Goal: Task Accomplishment & Management: Manage account settings

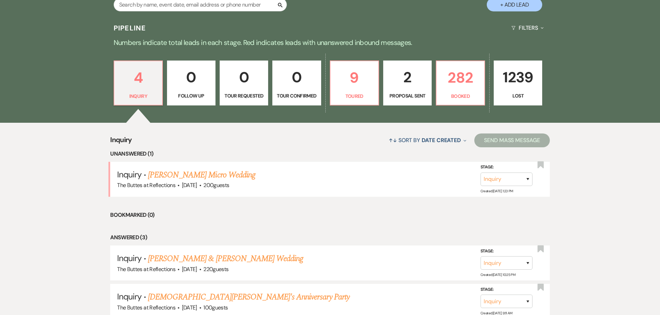
scroll to position [138, 0]
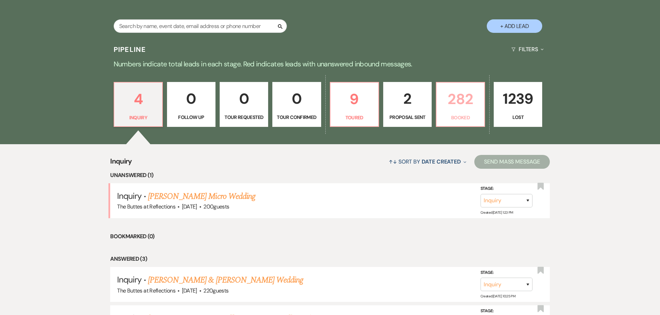
click at [462, 104] on p "282" at bounding box center [459, 99] width 39 height 23
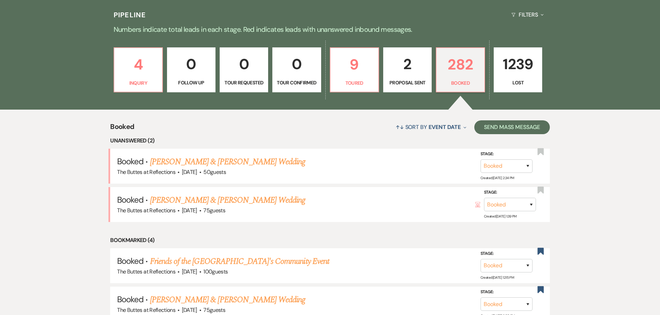
scroll to position [208, 0]
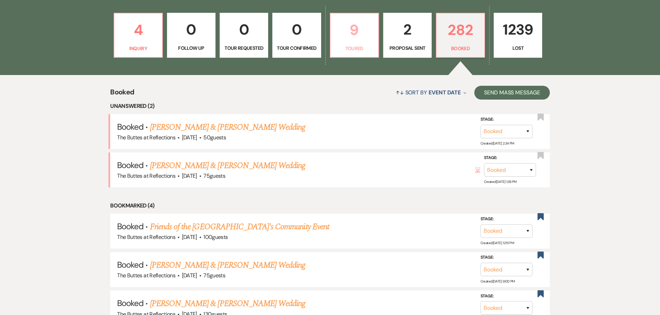
click at [353, 46] on p "Toured" at bounding box center [353, 49] width 39 height 8
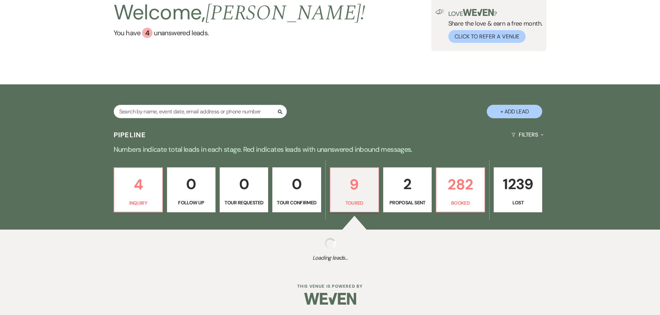
select select "5"
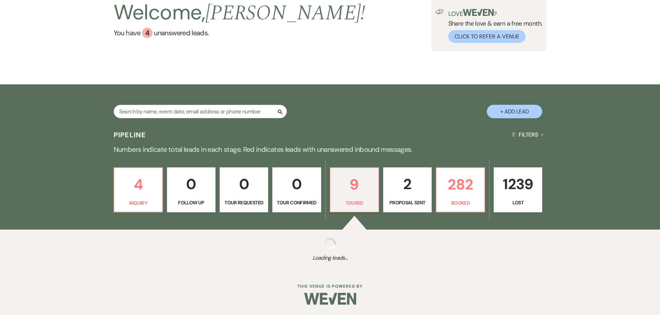
select select "5"
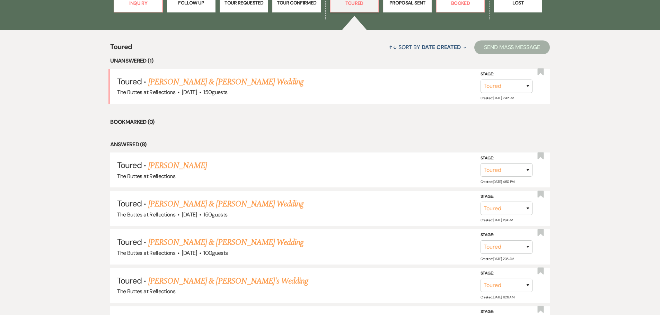
scroll to position [209, 0]
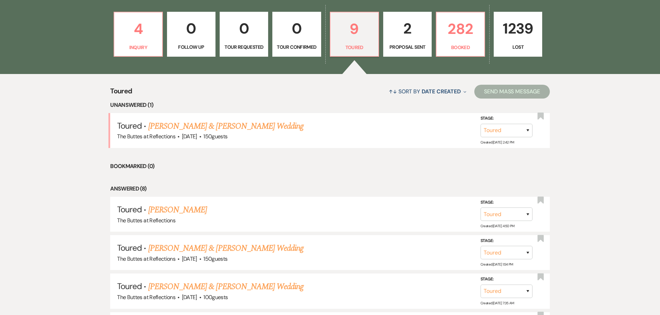
click at [337, 90] on div "↑↓ Sort By Date Created Expand Send Mass Message" at bounding box center [340, 91] width 417 height 18
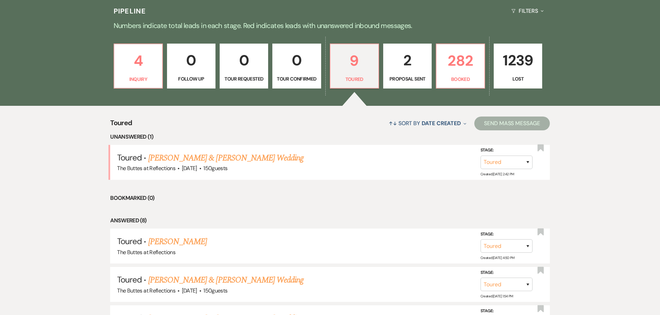
scroll to position [174, 0]
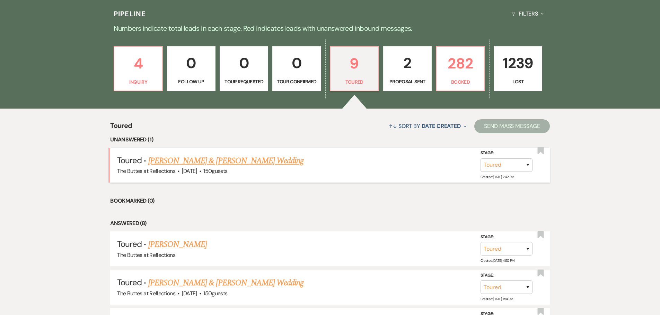
click at [207, 160] on link "[PERSON_NAME] & [PERSON_NAME] Wedding" at bounding box center [225, 161] width 155 height 12
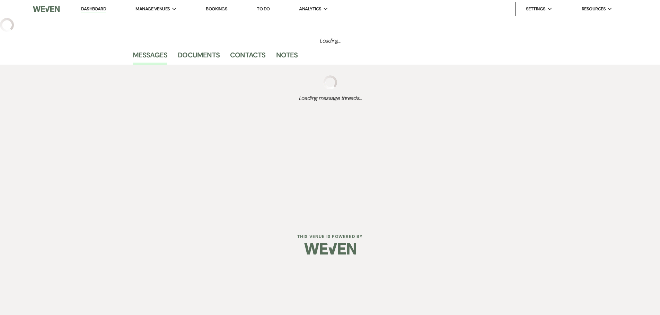
select select "5"
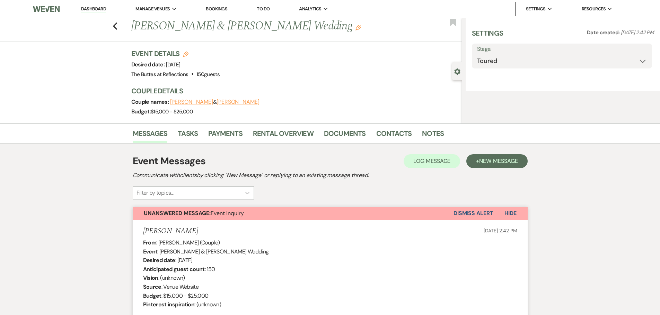
select select "5"
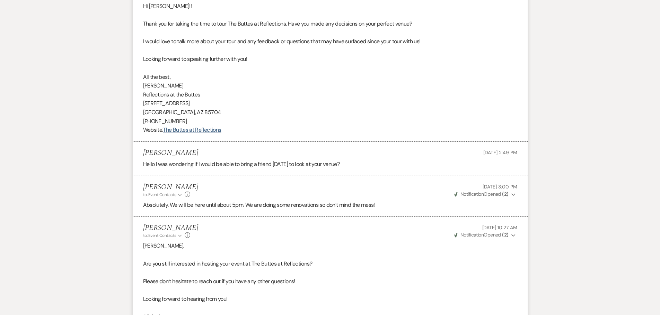
scroll to position [1259, 0]
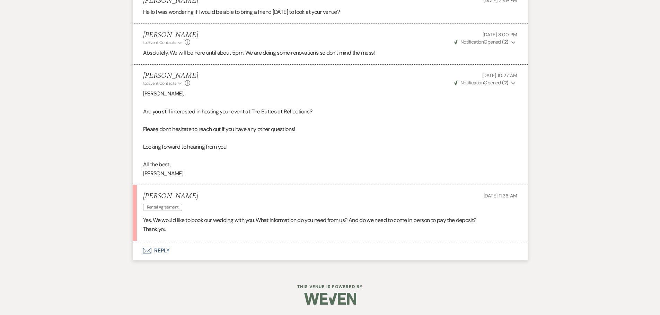
click at [162, 252] on button "Envelope Reply" at bounding box center [330, 250] width 395 height 19
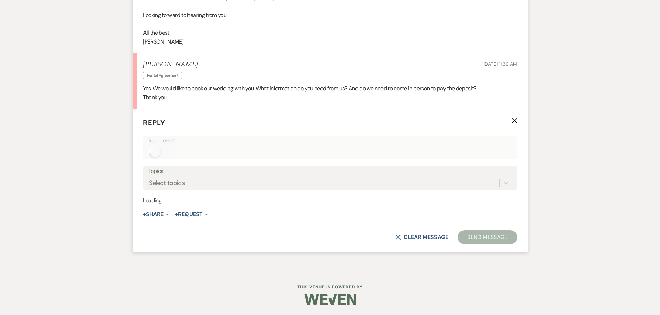
scroll to position [1391, 0]
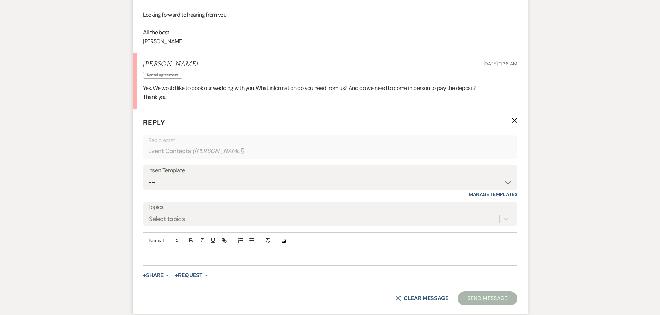
click at [187, 260] on p at bounding box center [330, 258] width 363 height 8
click at [182, 258] on p at bounding box center [330, 258] width 363 height 8
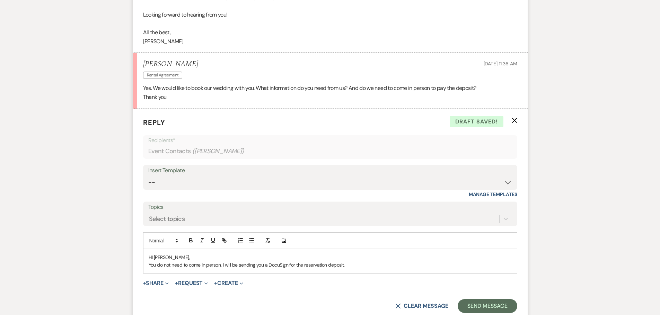
click at [357, 268] on p "You do not need to come in person. I will be sending you a DocuSign for the res…" at bounding box center [330, 265] width 363 height 8
drag, startPoint x: 260, startPoint y: 265, endPoint x: 306, endPoint y: 265, distance: 46.4
click at [306, 265] on p "You do not need to come in person. I will be sending you a DocuSign for the res…" at bounding box center [330, 265] width 363 height 8
click at [379, 265] on p "You do not need to come in person. I will be sending reservation deposit throug…" at bounding box center [330, 265] width 363 height 8
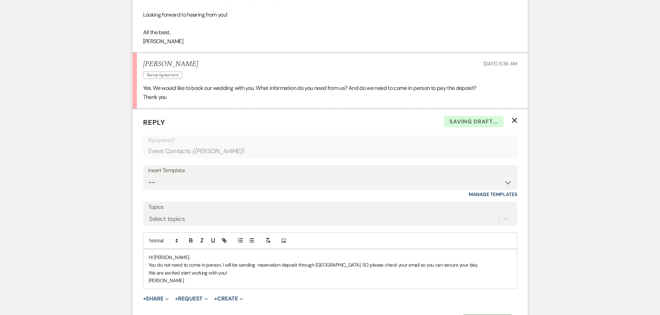
click at [347, 266] on p "You do not need to come in person. I will be sending reservation deposit throug…" at bounding box center [330, 265] width 363 height 8
click at [399, 266] on p "You do not need to come in person. I will be sending reservation deposit throug…" at bounding box center [330, 265] width 363 height 8
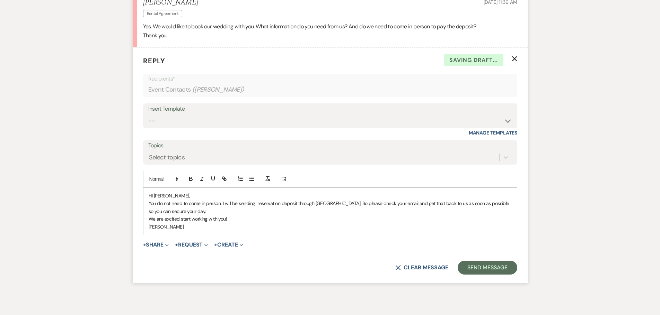
scroll to position [1460, 0]
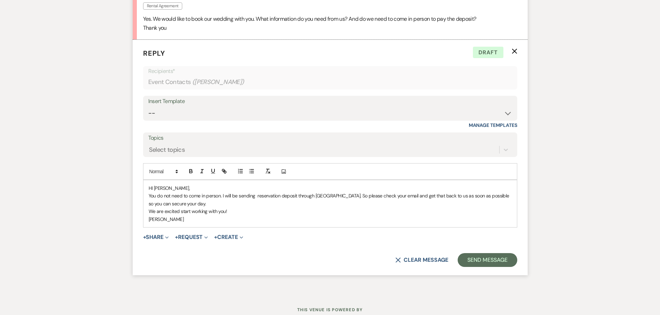
click at [183, 204] on p "You do not need to come in person. I will be sending reservation deposit throug…" at bounding box center [330, 200] width 363 height 16
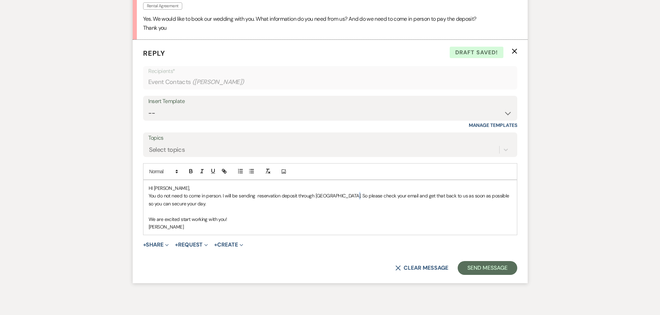
click at [346, 197] on p "You do not need to come in person. I will be sending reservation deposit throug…" at bounding box center [330, 200] width 363 height 16
click at [482, 269] on button "Send Message" at bounding box center [486, 268] width 59 height 14
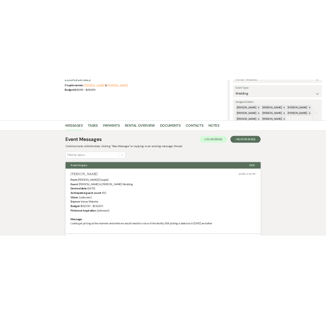
scroll to position [0, 0]
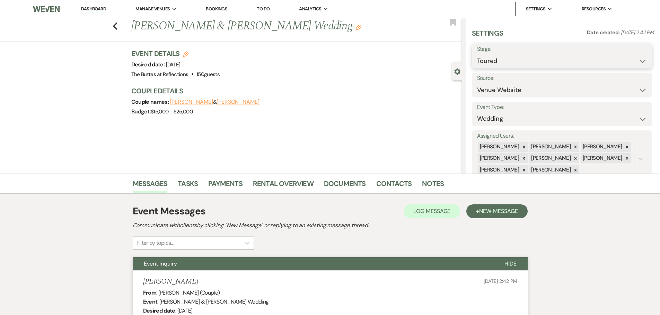
click at [638, 63] on select "Inquiry Follow Up Tour Requested Tour Confirmed Toured Proposal Sent Booked Lost" at bounding box center [562, 61] width 170 height 14
click at [477, 54] on select "Inquiry Follow Up Tour Requested Tour Confirmed Toured Proposal Sent Booked Lost" at bounding box center [562, 61] width 170 height 14
click at [641, 61] on select "Inquiry Follow Up Tour Requested Tour Confirmed Toured Proposal Sent Booked Lost" at bounding box center [562, 61] width 170 height 14
select select "6"
click at [477, 54] on select "Inquiry Follow Up Tour Requested Tour Confirmed Toured Proposal Sent Booked Lost" at bounding box center [562, 61] width 170 height 14
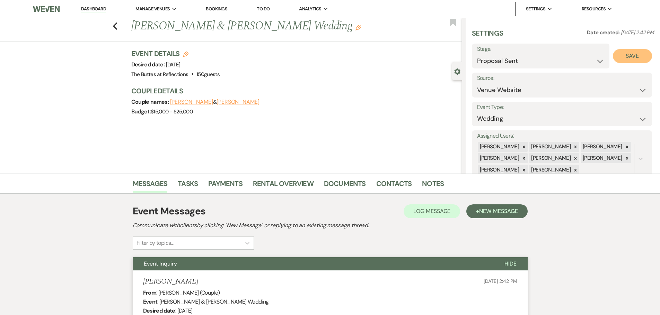
click at [633, 57] on button "Save" at bounding box center [631, 56] width 39 height 14
click at [361, 136] on div "Previous Adrian Alvarez & Olivia Diaz's Wedding Edit Bookmark Gear Settings Set…" at bounding box center [231, 96] width 462 height 156
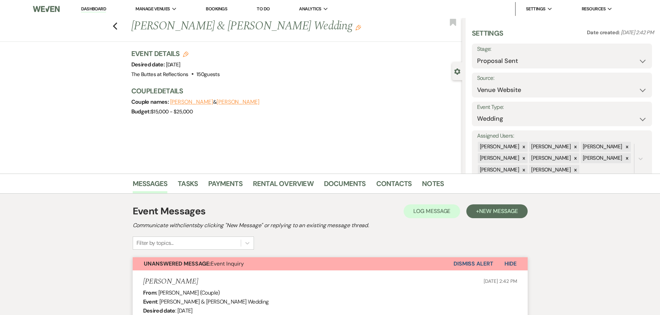
click at [188, 53] on use "button" at bounding box center [186, 55] width 6 height 6
select select "665"
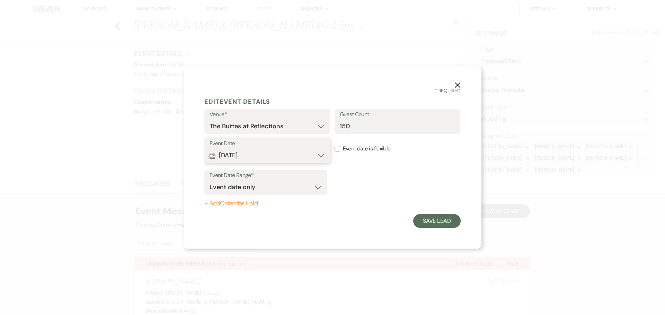
click at [236, 154] on button "Calendar Jan 15, 2027 Expand" at bounding box center [267, 156] width 116 height 14
click at [236, 154] on div "Calendar Jan 15, 2027 Expand Done Calendar Select date ↓ Fri, Jan 15, 2027 Augu…" at bounding box center [267, 156] width 116 height 14
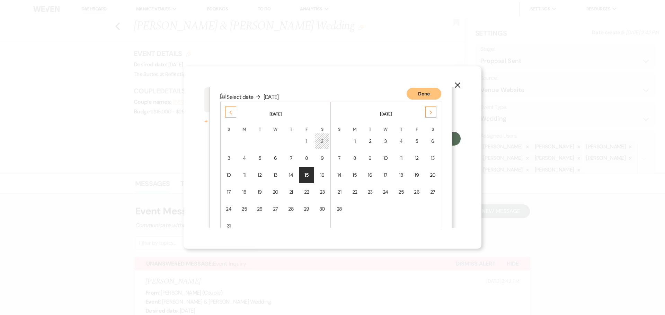
scroll to position [89, 0]
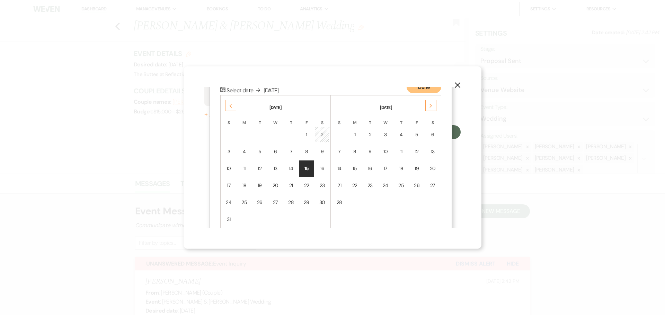
click at [430, 106] on icon "Next" at bounding box center [430, 106] width 3 height 4
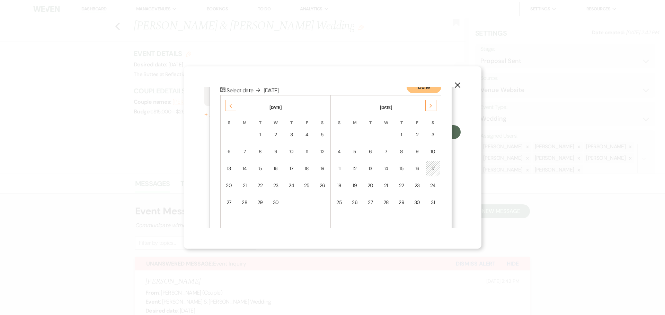
click at [430, 106] on icon "Next" at bounding box center [430, 106] width 3 height 4
click at [433, 187] on div "23" at bounding box center [432, 185] width 6 height 7
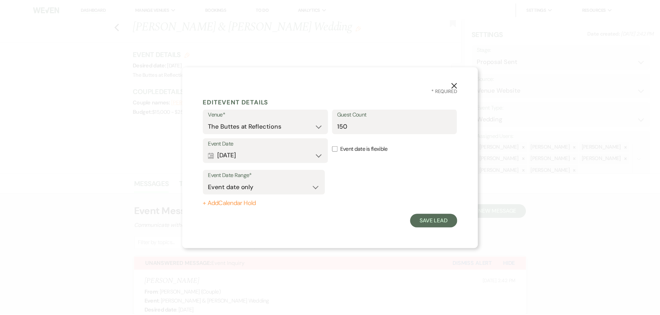
scroll to position [0, 0]
click at [437, 222] on button "Save Lead" at bounding box center [436, 221] width 47 height 14
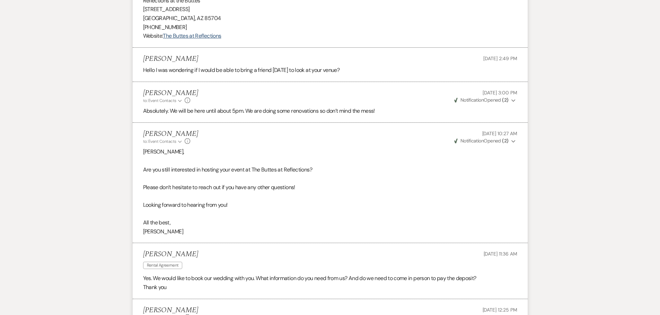
scroll to position [1391, 0]
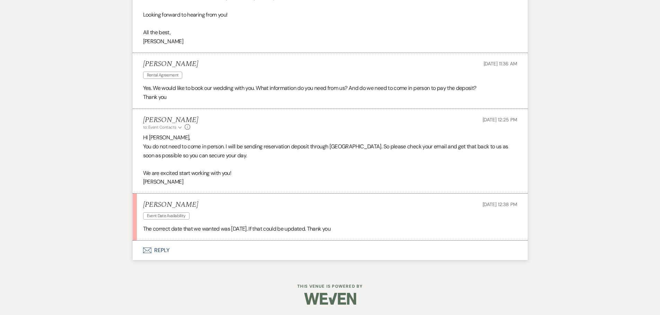
click at [147, 249] on icon "Envelope" at bounding box center [147, 251] width 8 height 6
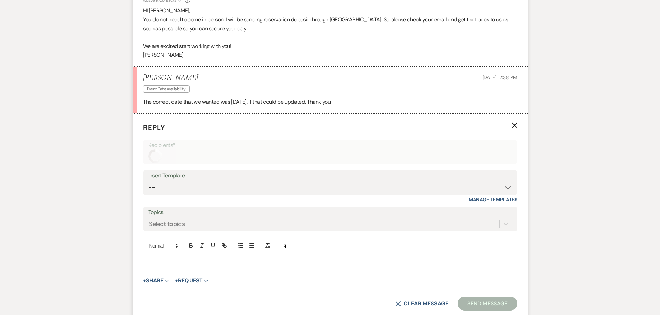
scroll to position [1577, 0]
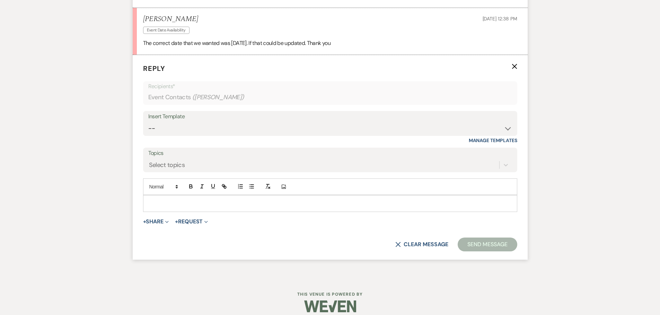
click at [159, 200] on p at bounding box center [330, 204] width 363 height 8
click at [174, 200] on p at bounding box center [330, 204] width 363 height 8
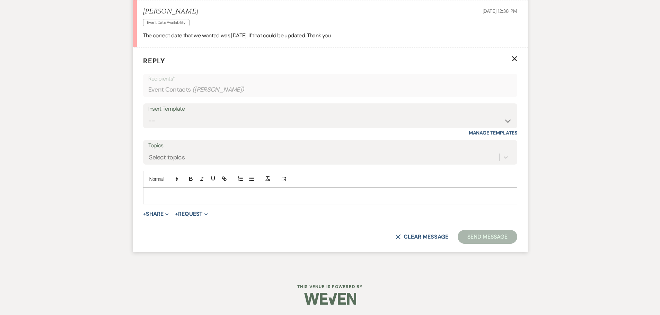
click at [167, 200] on div at bounding box center [329, 196] width 373 height 16
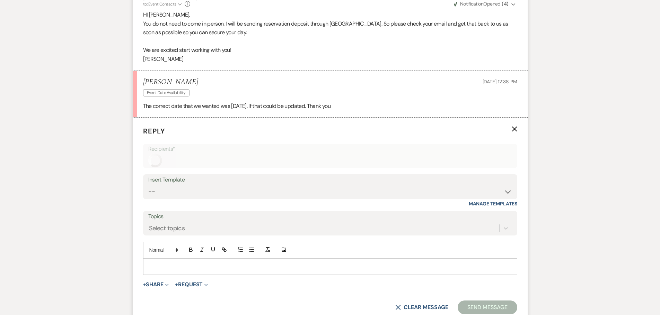
scroll to position [1523, 0]
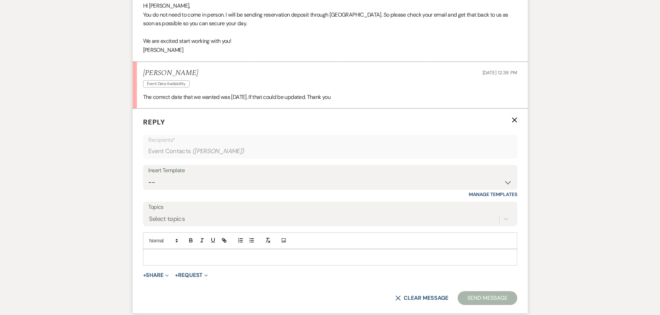
click at [174, 259] on p at bounding box center [330, 258] width 363 height 8
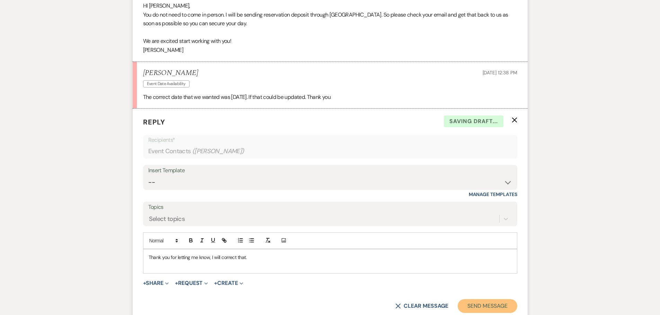
click at [490, 307] on button "Send Message" at bounding box center [486, 306] width 59 height 14
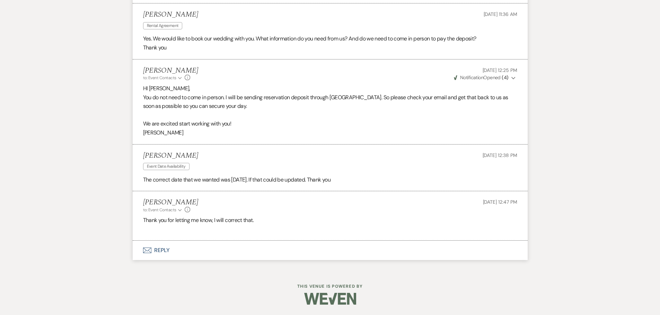
scroll to position [1440, 0]
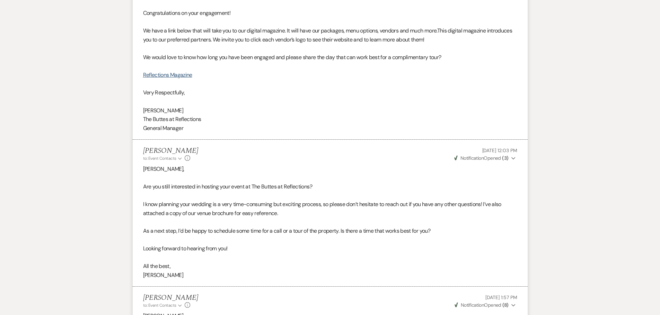
scroll to position [0, 0]
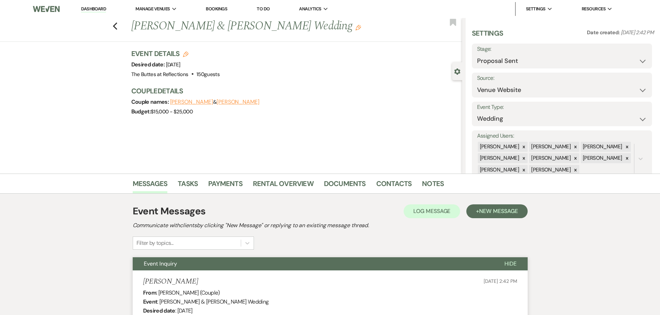
click at [94, 8] on link "Dashboard" at bounding box center [93, 9] width 25 height 7
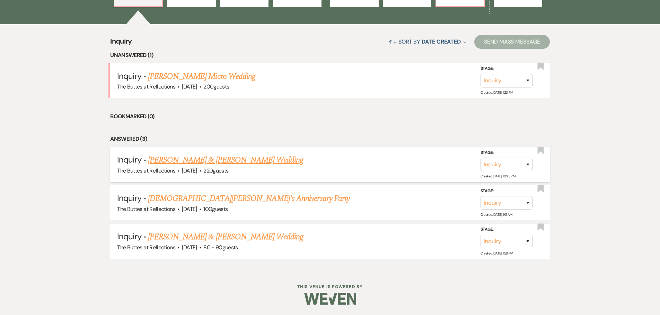
scroll to position [224, 0]
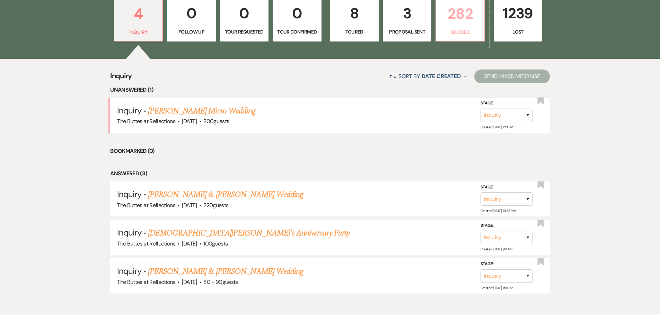
click at [462, 17] on p "282" at bounding box center [459, 13] width 39 height 23
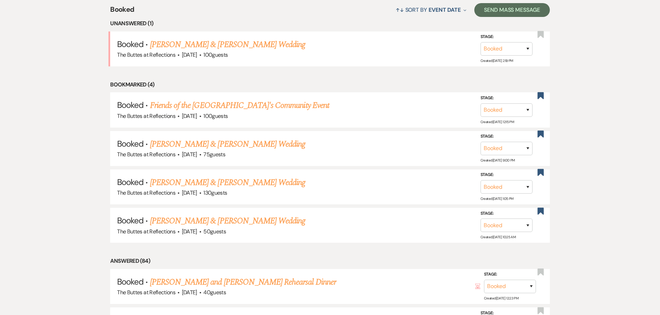
scroll to position [293, 0]
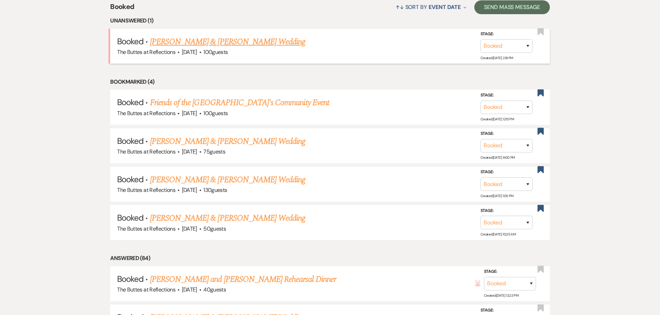
click at [243, 42] on link "[PERSON_NAME] & [PERSON_NAME] Wedding" at bounding box center [227, 42] width 155 height 12
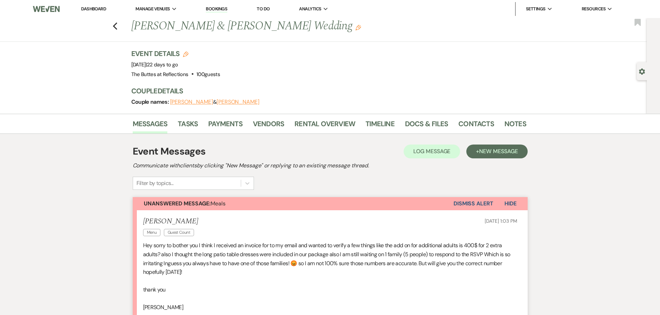
click at [217, 9] on link "Bookings" at bounding box center [216, 9] width 21 height 7
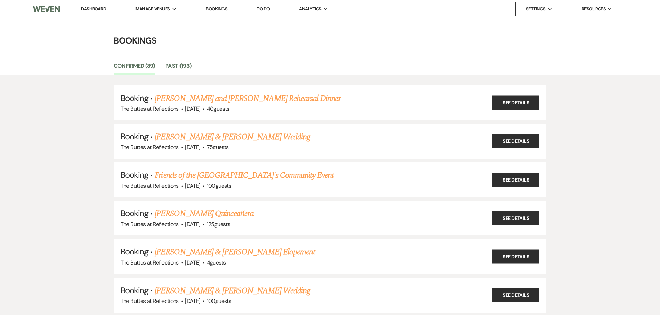
click at [94, 11] on link "Dashboard" at bounding box center [93, 9] width 25 height 6
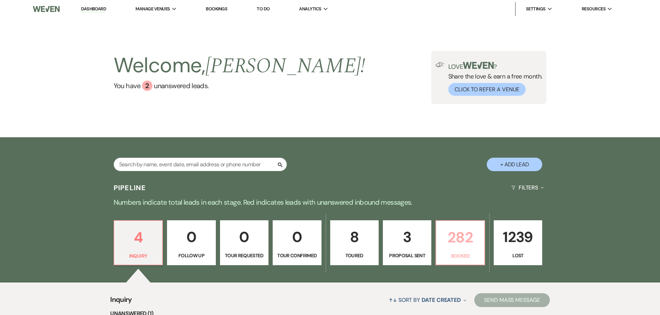
click at [467, 239] on p "282" at bounding box center [459, 237] width 39 height 23
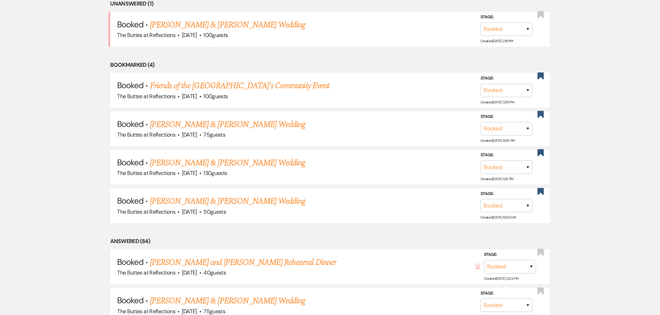
scroll to position [312, 0]
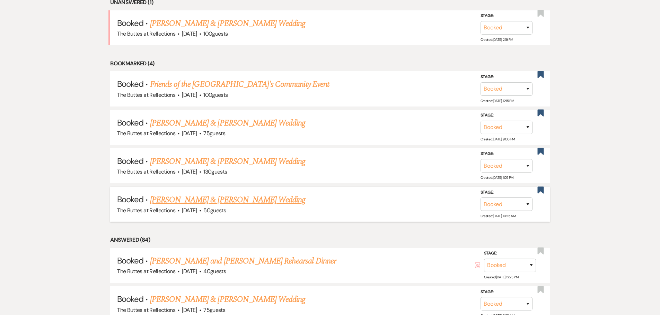
click at [207, 198] on link "[PERSON_NAME] & [PERSON_NAME] Wedding" at bounding box center [227, 200] width 155 height 12
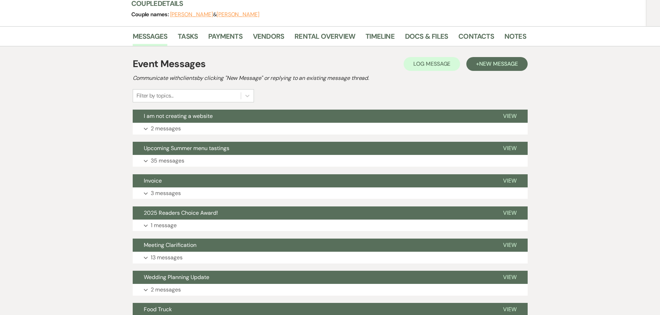
scroll to position [104, 0]
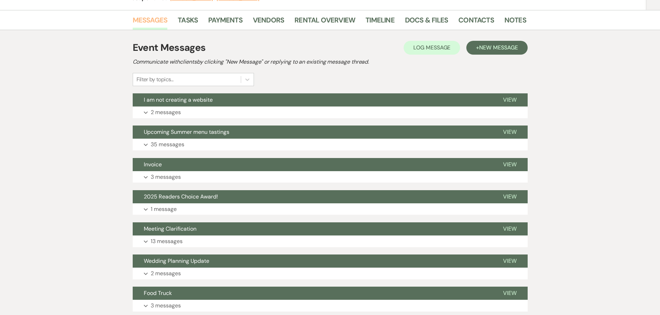
click at [149, 20] on link "Messages" at bounding box center [150, 22] width 35 height 15
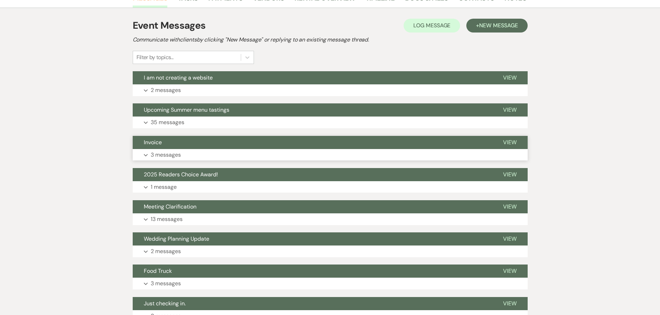
scroll to position [138, 0]
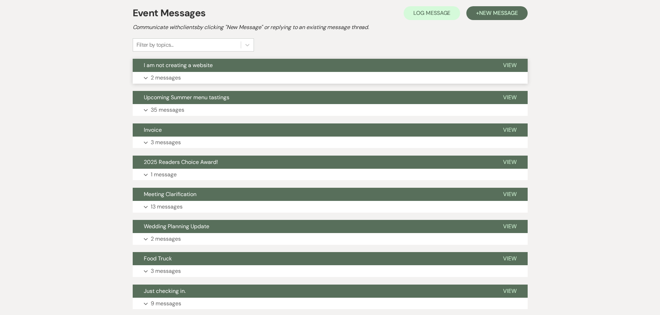
click at [163, 77] on p "2 messages" at bounding box center [166, 77] width 30 height 9
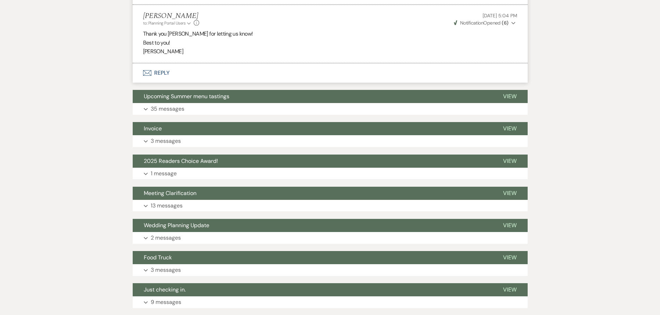
scroll to position [242, 0]
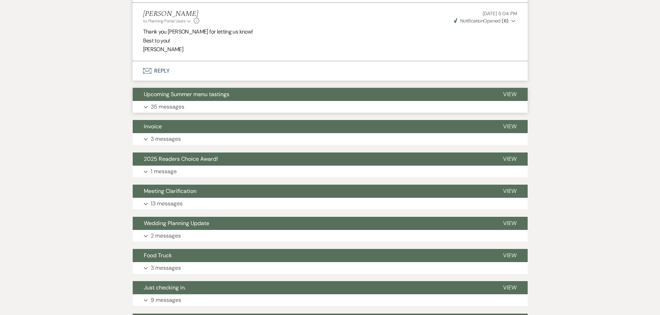
click at [169, 107] on p "35 messages" at bounding box center [168, 106] width 34 height 9
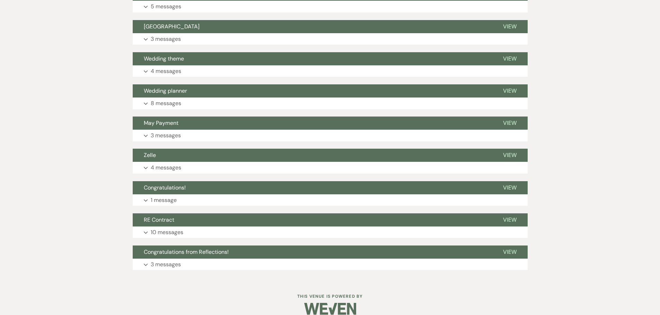
scroll to position [3110, 0]
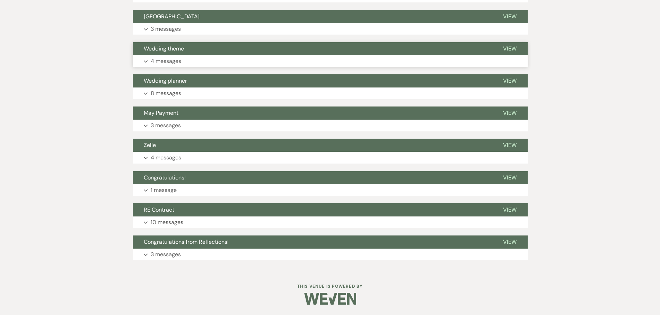
click at [169, 61] on p "4 messages" at bounding box center [166, 61] width 30 height 9
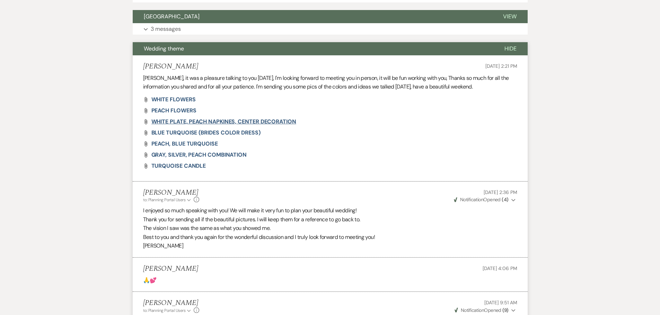
click at [226, 122] on span "WHITE PLATE, PEACH NAPKINES, CENTER DECORATION" at bounding box center [223, 121] width 145 height 7
click at [183, 132] on span "BLUE TURQUOISE (BRIDES COLOR DRESS)" at bounding box center [205, 132] width 109 height 7
click at [182, 143] on span "PEACH, BLUE TURQUOISE" at bounding box center [184, 143] width 66 height 7
click at [193, 164] on span "TURQUOISE CANDLE" at bounding box center [178, 165] width 55 height 7
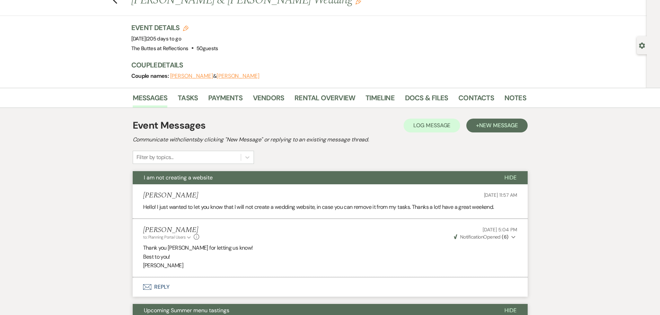
scroll to position [0, 0]
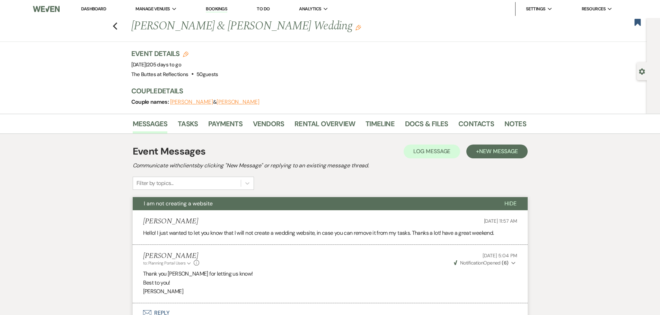
click at [91, 9] on link "Dashboard" at bounding box center [93, 9] width 25 height 6
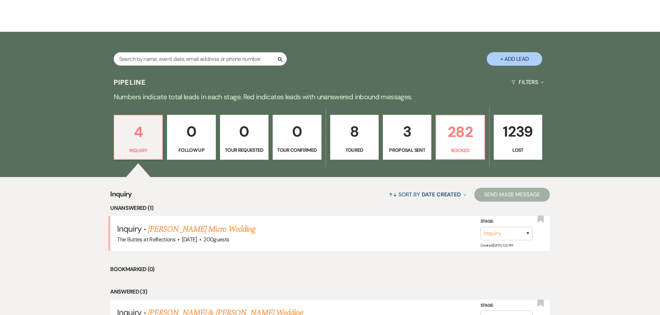
scroll to position [86, 0]
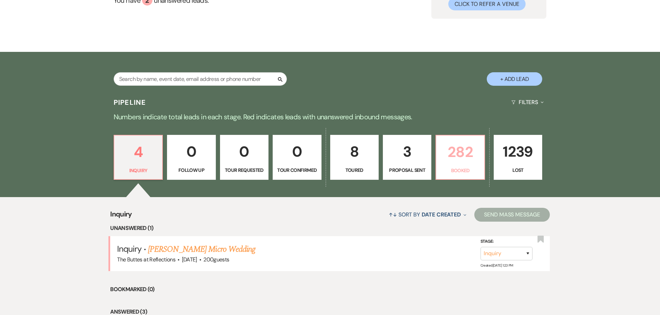
click at [460, 156] on p "282" at bounding box center [459, 152] width 39 height 23
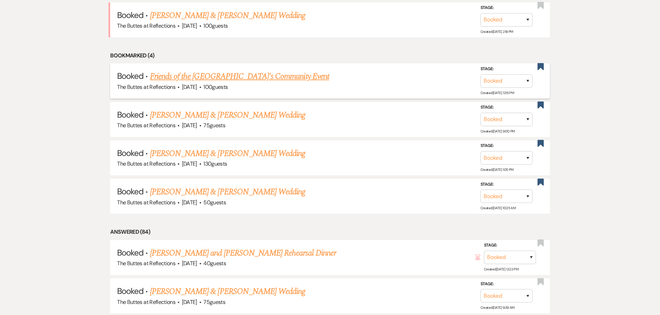
scroll to position [328, 0]
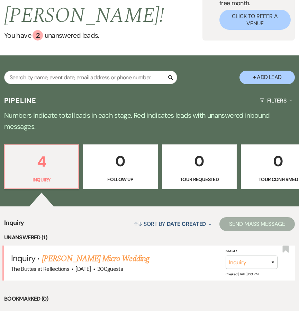
scroll to position [69, 0]
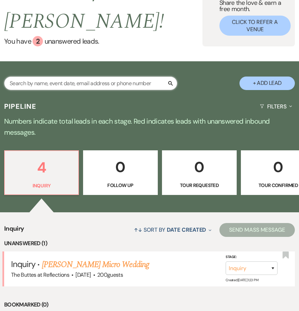
click at [80, 77] on input "text" at bounding box center [90, 84] width 173 height 14
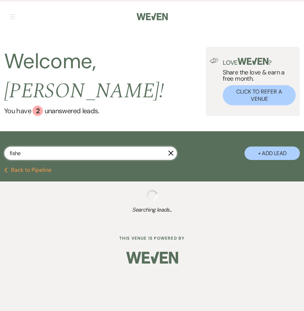
type input "[PERSON_NAME]"
select select "8"
select select "6"
select select "8"
select select "5"
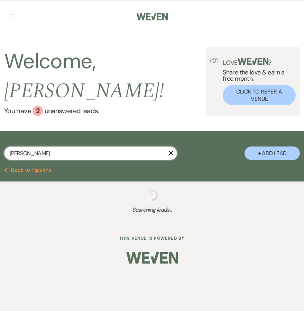
select select "8"
select select "5"
select select "8"
select select "5"
select select "8"
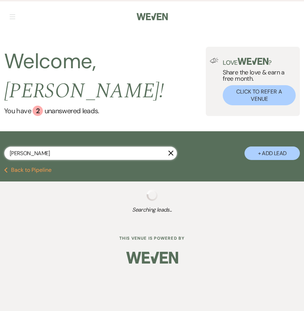
select select "5"
select select "8"
select select "5"
select select "8"
select select "6"
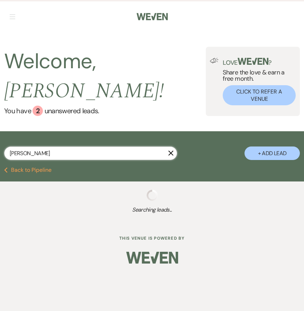
select select "8"
select select "11"
select select "8"
select select "6"
select select "8"
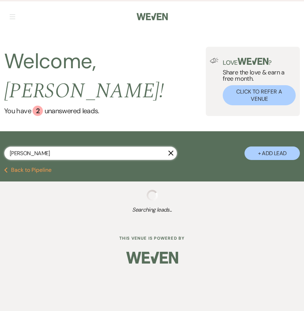
select select "7"
select select "8"
select select "5"
select select "8"
select select "5"
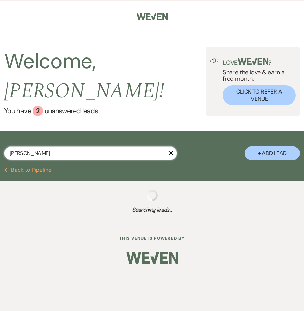
select select "8"
select select "5"
select select "8"
select select "6"
select select "8"
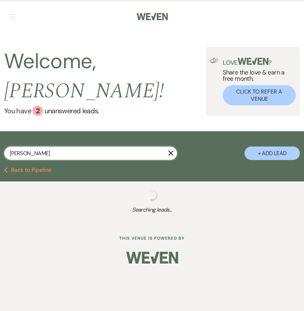
select select "5"
select select "8"
select select "5"
select select "8"
select select "5"
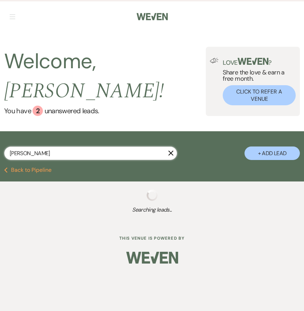
select select "8"
select select "5"
select select "8"
select select "5"
select select "8"
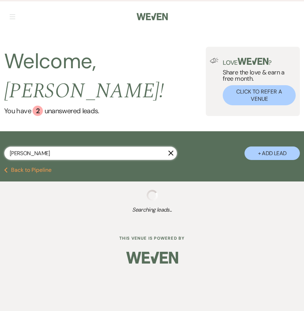
select select "5"
select select "8"
select select "5"
select select "8"
select select "3"
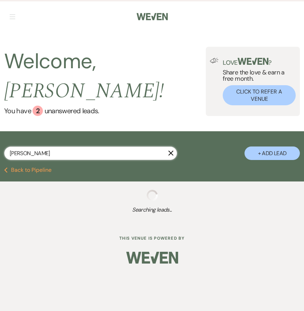
select select "8"
select select "5"
select select "8"
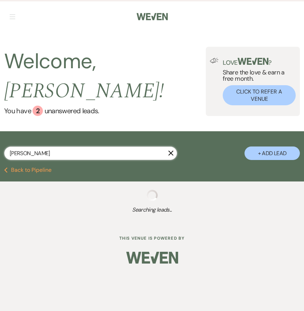
select select "5"
select select "8"
select select "5"
select select "8"
select select "5"
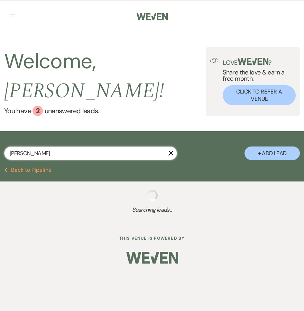
select select "8"
select select "5"
select select "8"
select select "5"
select select "8"
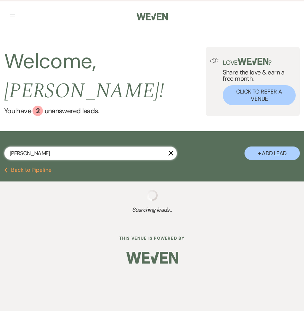
select select "6"
select select "8"
select select "5"
select select "8"
select select "5"
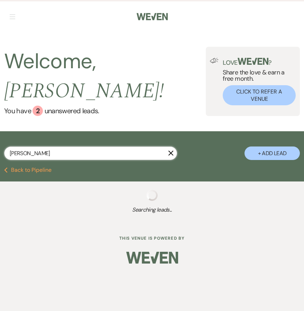
select select "8"
select select "5"
select select "8"
select select "6"
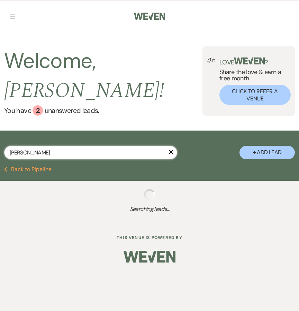
select select "8"
select select "5"
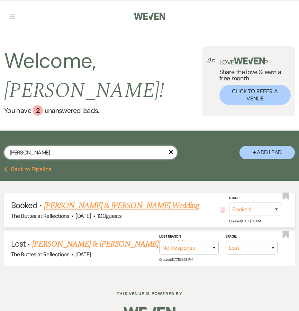
type input "fisher"
click at [111, 199] on link "[PERSON_NAME] & [PERSON_NAME] Wedding" at bounding box center [121, 205] width 155 height 12
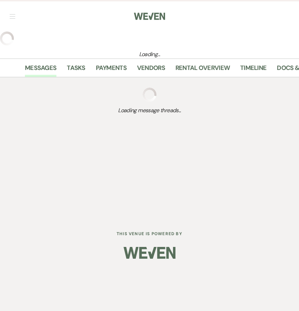
select select "3"
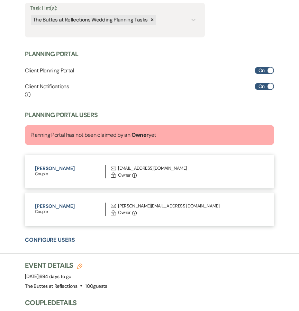
scroll to position [242, 0]
